Goal: Task Accomplishment & Management: Manage account settings

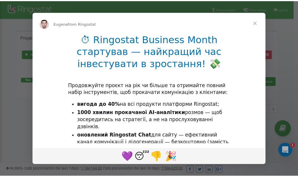
scroll to position [88, 0]
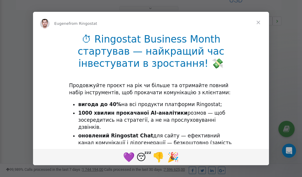
click at [259, 25] on span "Close" at bounding box center [258, 22] width 21 height 21
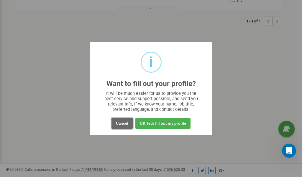
click at [124, 122] on button "Cancel" at bounding box center [122, 123] width 21 height 11
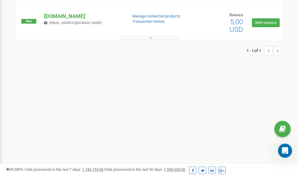
scroll to position [0, 0]
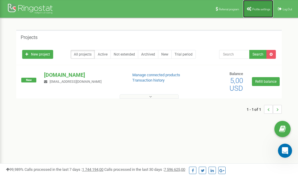
click at [258, 7] on link "Profile settings" at bounding box center [258, 9] width 30 height 18
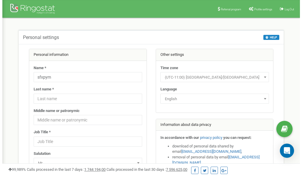
scroll to position [30, 0]
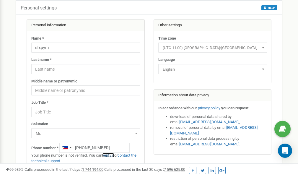
click at [110, 155] on link "verify it" at bounding box center [108, 155] width 12 height 4
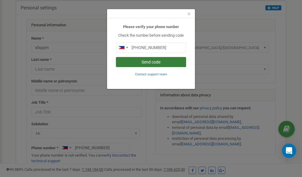
click at [148, 63] on button "Send code" at bounding box center [151, 62] width 70 height 10
